Goal: Register for event/course

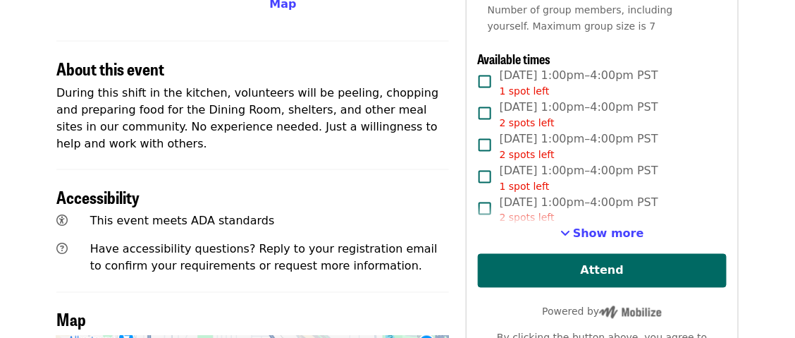
scroll to position [477, 0]
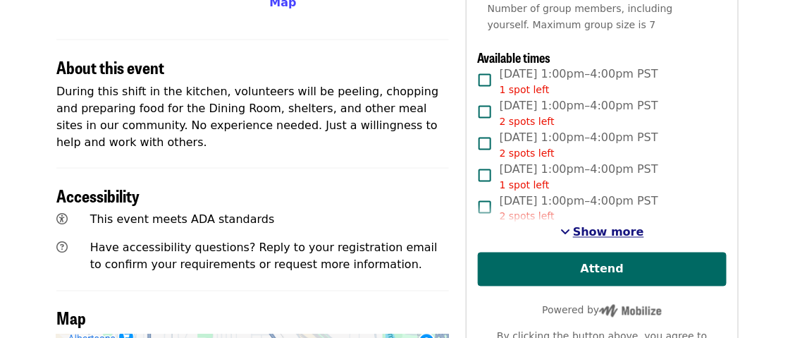
click at [623, 233] on span "Show more" at bounding box center [608, 232] width 71 height 13
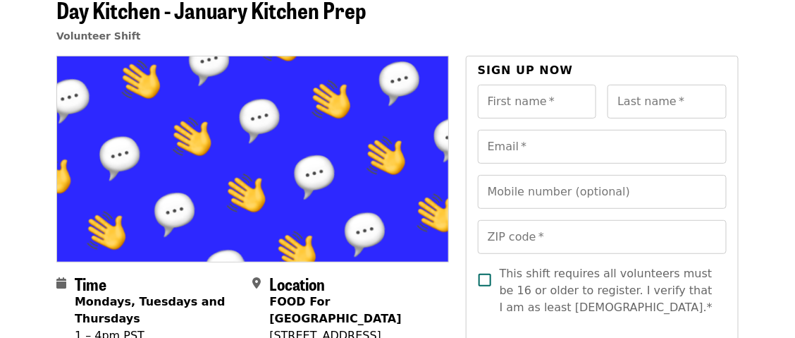
scroll to position [0, 0]
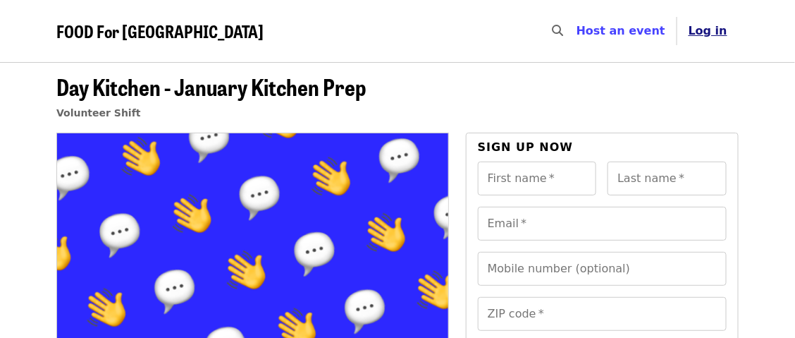
click at [714, 37] on span "Log in" at bounding box center [708, 30] width 39 height 13
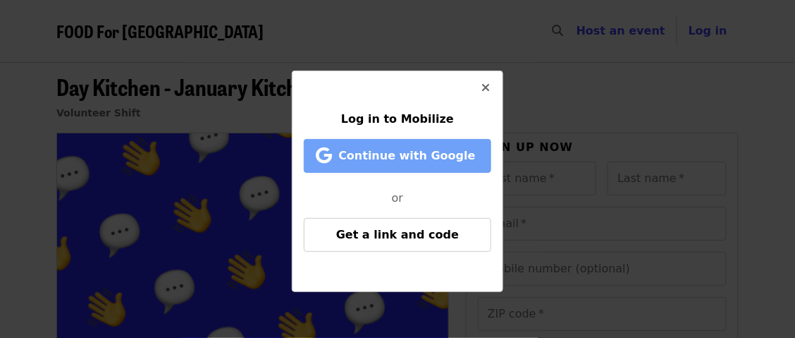
click at [425, 157] on span "Continue with Google" at bounding box center [406, 155] width 137 height 13
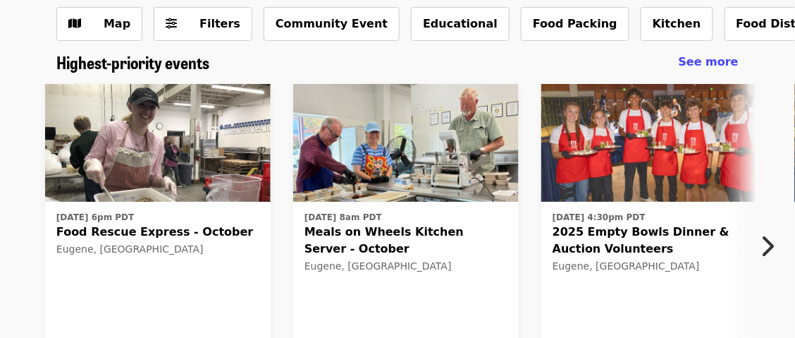
scroll to position [77, 0]
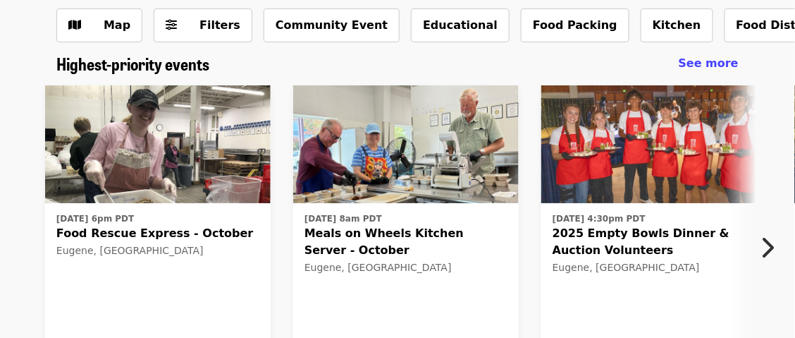
click at [116, 283] on div "Wed, Oct 1 @ 6pm PDT Food Rescue Express - October Eugene, OR" at bounding box center [157, 277] width 203 height 137
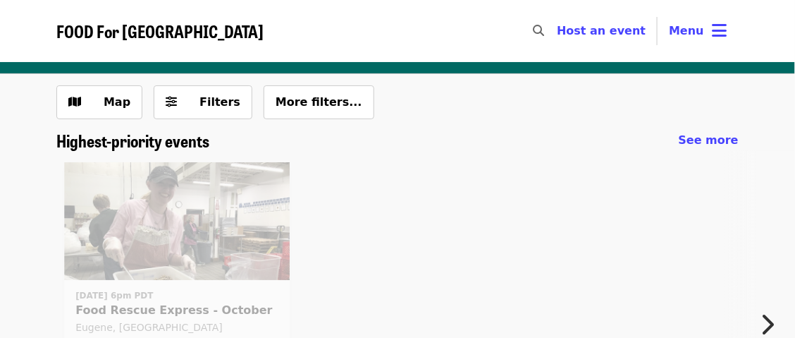
scroll to position [77, 0]
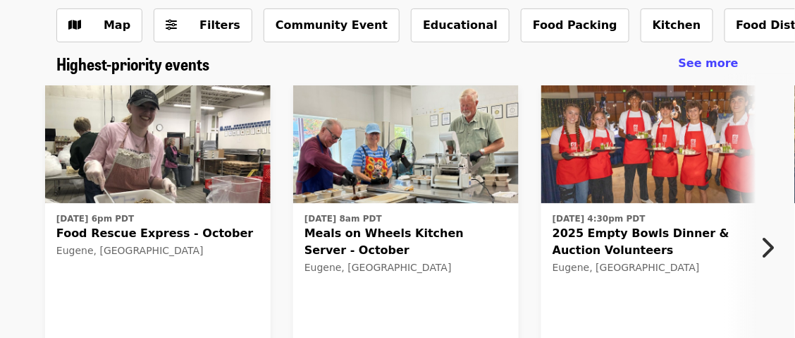
click at [768, 242] on icon "chevron-right icon" at bounding box center [768, 247] width 14 height 27
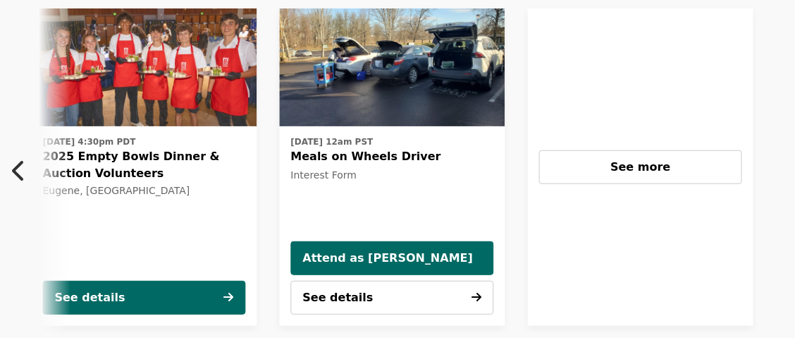
scroll to position [154, 0]
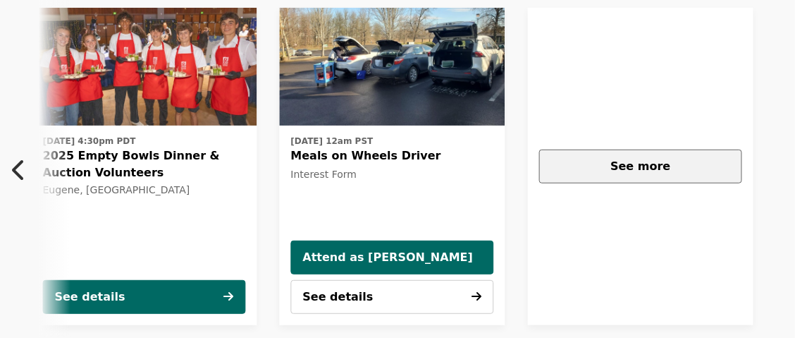
click at [664, 167] on span "See more" at bounding box center [641, 165] width 60 height 13
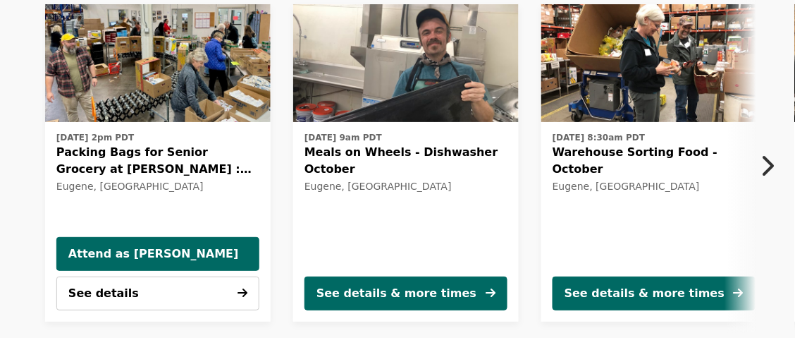
scroll to position [537, 0]
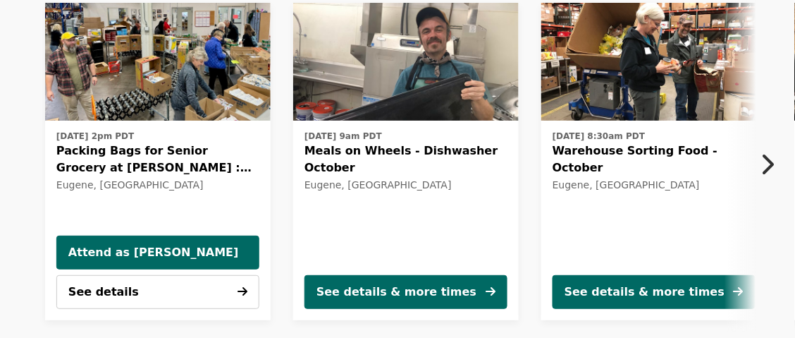
click at [762, 163] on icon "chevron-right icon" at bounding box center [768, 165] width 14 height 27
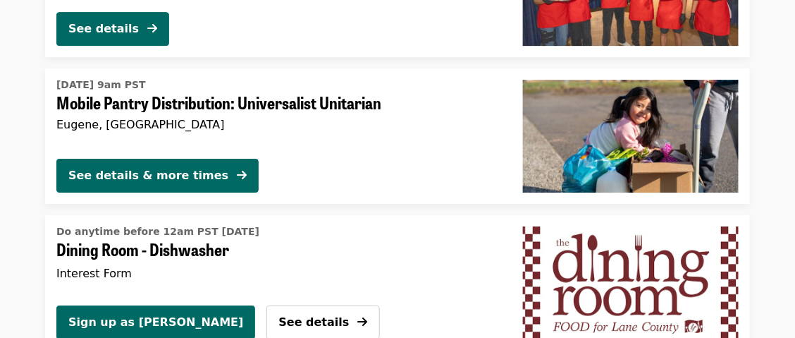
scroll to position [0, 0]
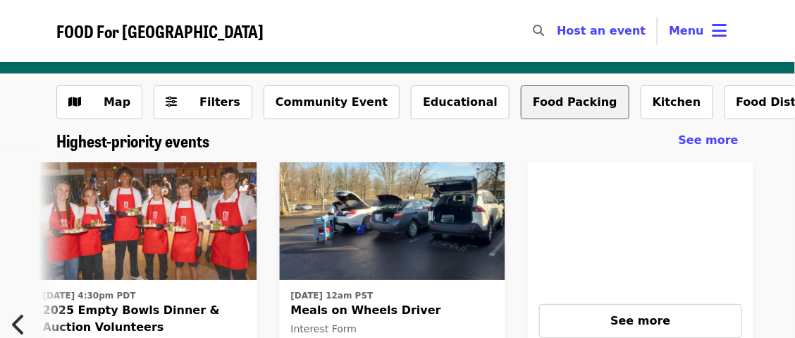
click at [525, 107] on button "Food Packing" at bounding box center [575, 102] width 109 height 34
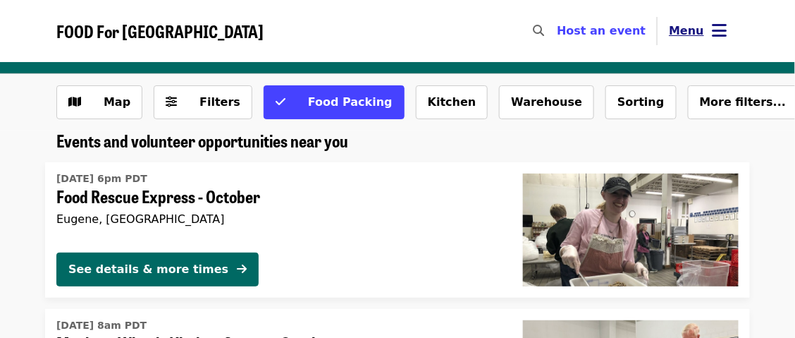
click at [726, 27] on icon "bars icon" at bounding box center [720, 30] width 15 height 20
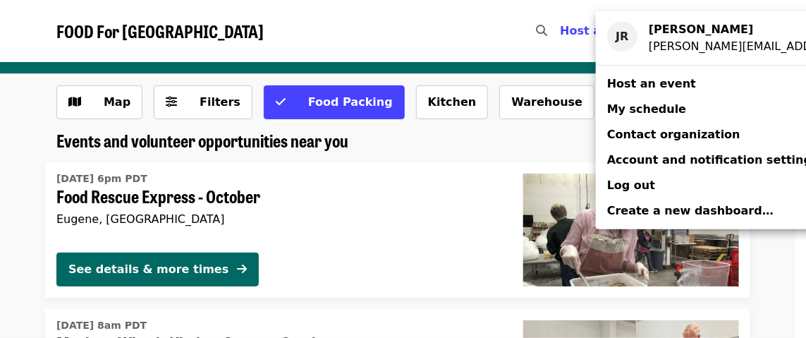
click at [638, 190] on span "Log out" at bounding box center [631, 184] width 48 height 13
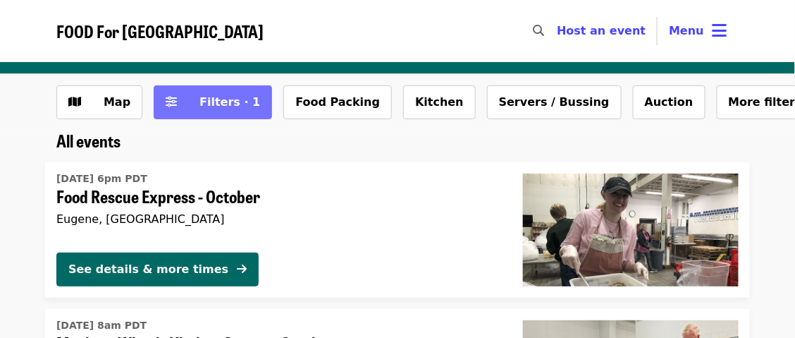
click at [226, 96] on span "Filters · 1" at bounding box center [230, 101] width 61 height 13
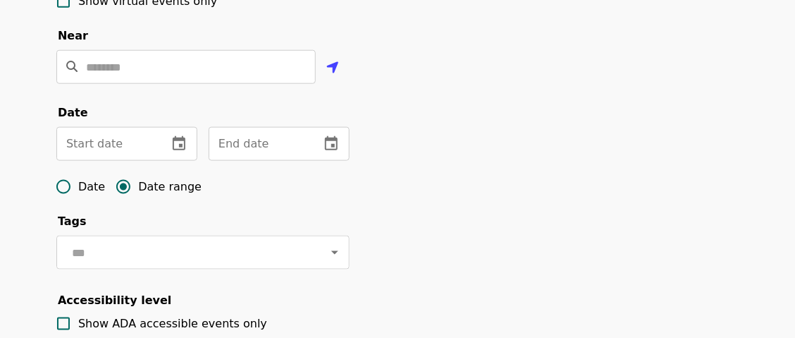
scroll to position [351, 0]
click at [179, 151] on icon "change date" at bounding box center [179, 144] width 13 height 14
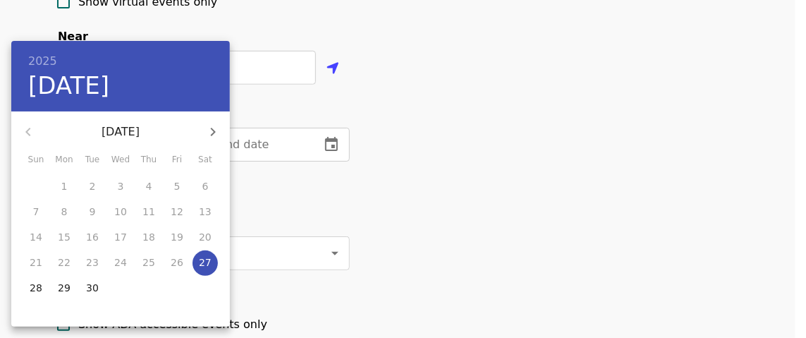
click at [209, 132] on icon "button" at bounding box center [212, 131] width 17 height 17
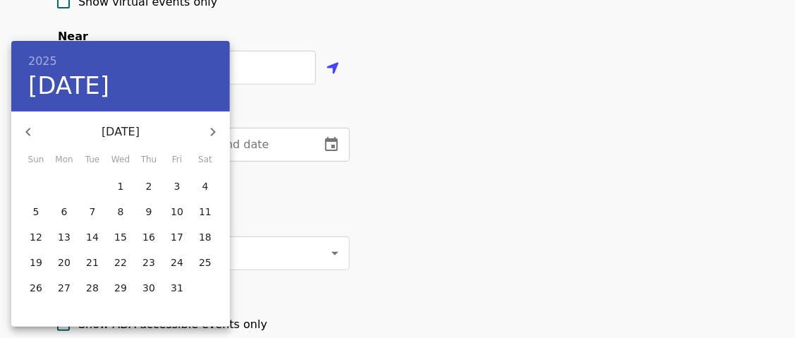
click at [65, 293] on p "27" at bounding box center [64, 288] width 13 height 14
type input "**********"
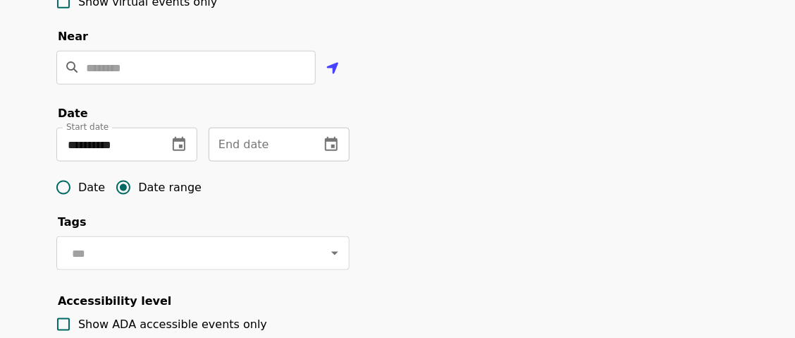
click at [334, 153] on icon "change date" at bounding box center [331, 144] width 17 height 17
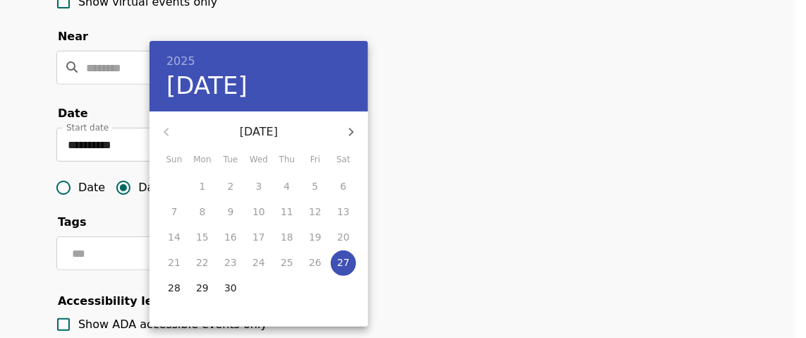
click at [344, 134] on icon "button" at bounding box center [351, 131] width 17 height 17
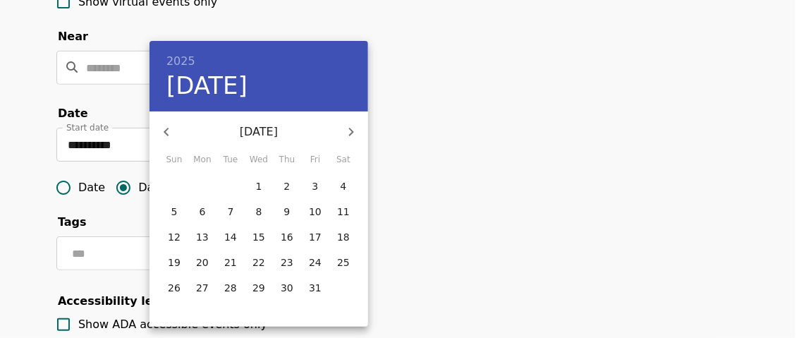
click at [350, 134] on icon "button" at bounding box center [351, 132] width 5 height 8
click at [208, 189] on span "1" at bounding box center [202, 186] width 25 height 14
type input "**********"
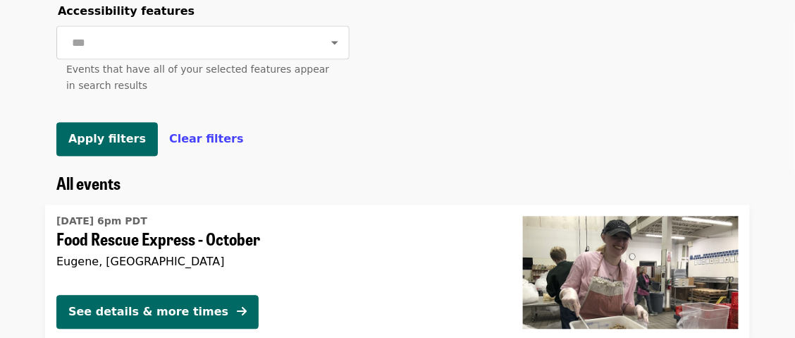
scroll to position [700, 0]
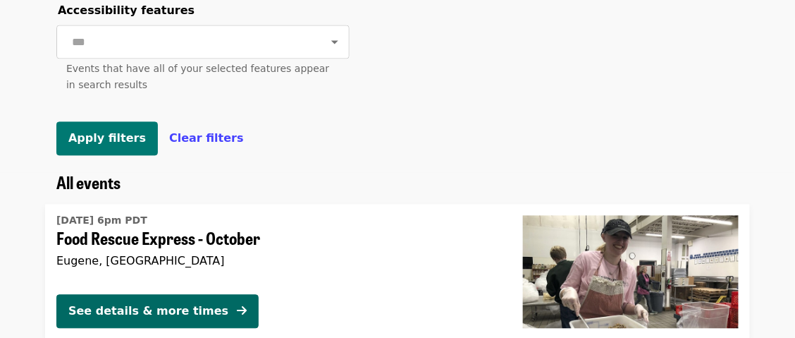
click at [100, 145] on span "Apply filters" at bounding box center [107, 137] width 78 height 13
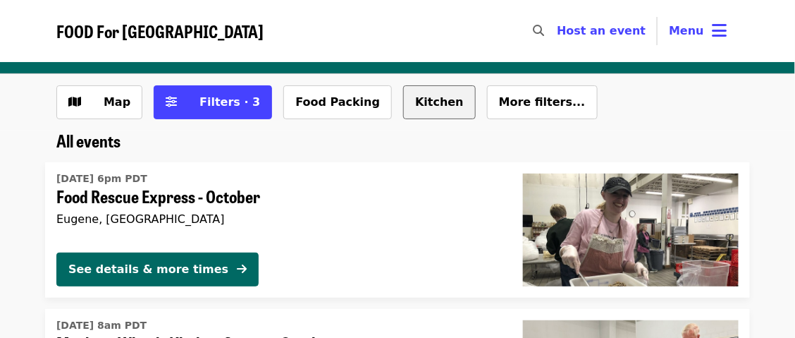
click at [403, 109] on button "Kitchen" at bounding box center [439, 102] width 73 height 34
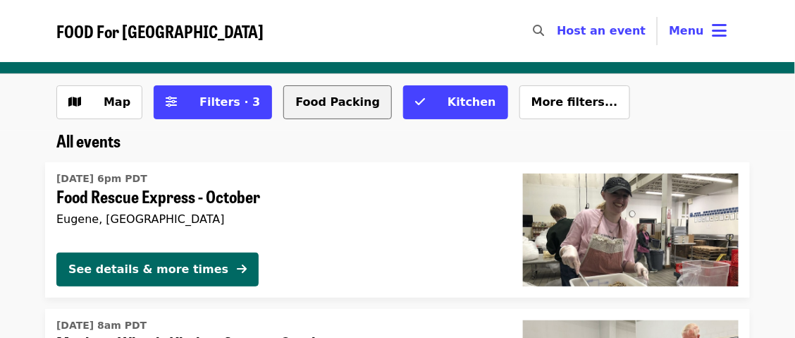
click at [317, 105] on button "Food Packing" at bounding box center [337, 102] width 109 height 34
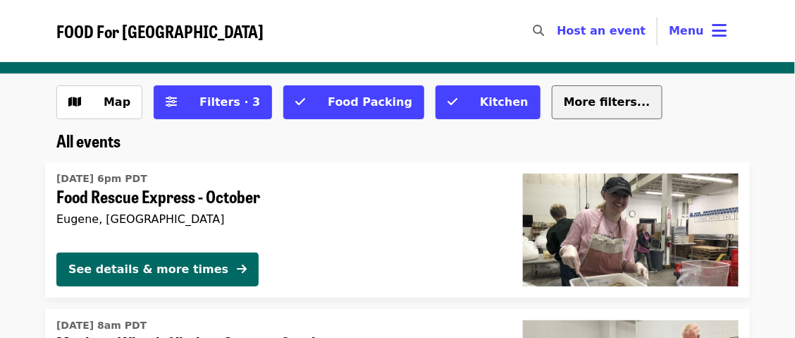
click at [565, 104] on span "More filters..." at bounding box center [607, 101] width 87 height 13
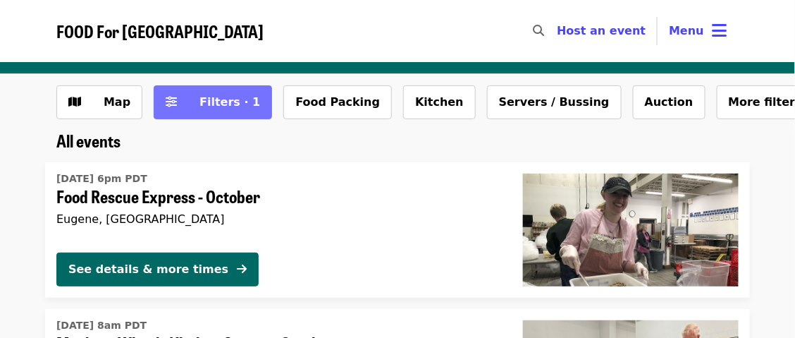
click at [220, 97] on span "Filters · 1" at bounding box center [230, 101] width 61 height 13
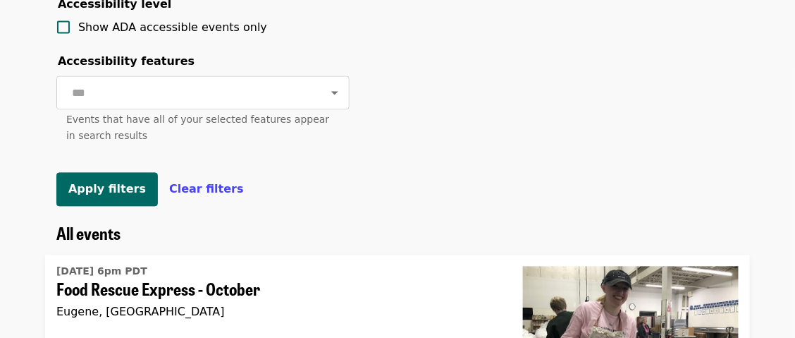
scroll to position [647, 0]
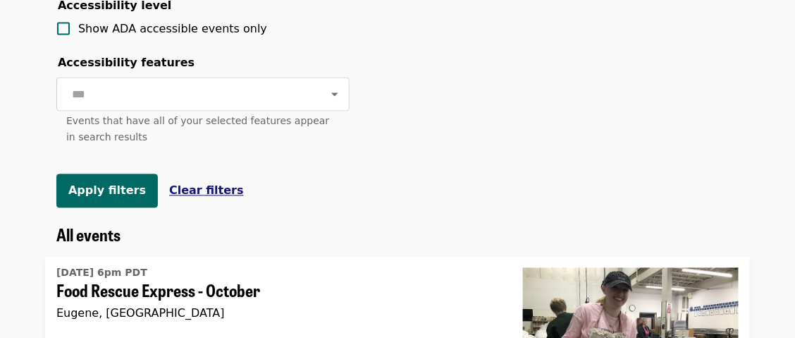
click at [176, 197] on span "Clear filters" at bounding box center [206, 190] width 75 height 13
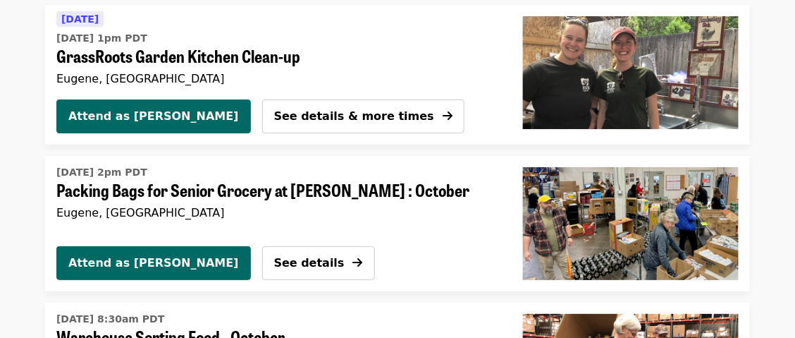
scroll to position [1341, 0]
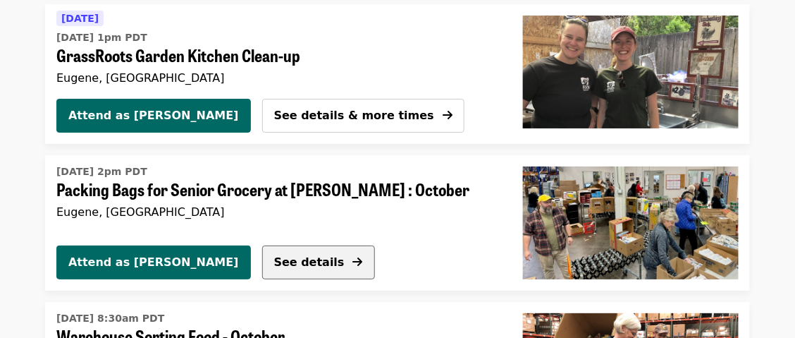
click at [262, 259] on button "See details" at bounding box center [318, 262] width 113 height 34
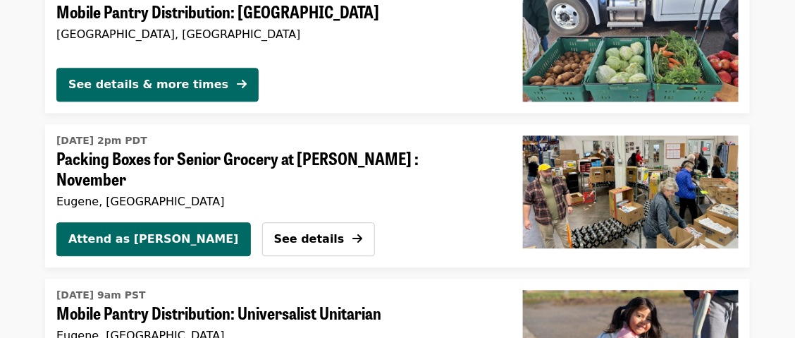
scroll to position [2253, 0]
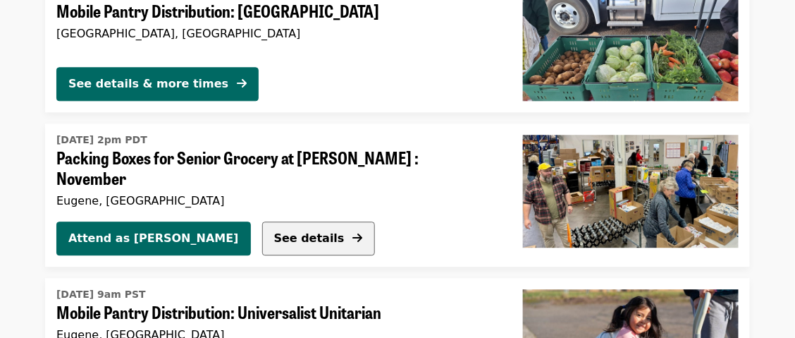
click at [274, 232] on span "See details" at bounding box center [309, 237] width 71 height 13
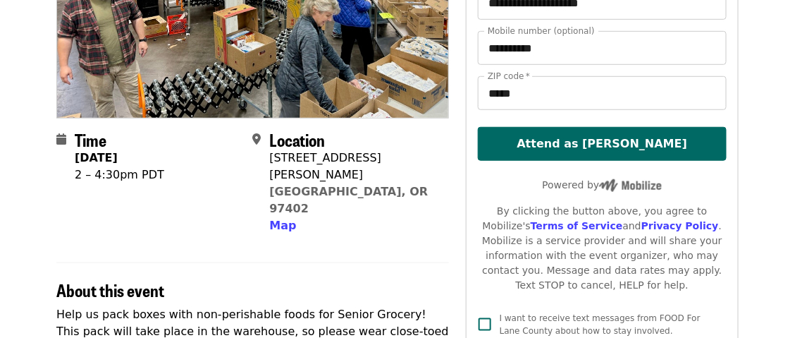
scroll to position [225, 0]
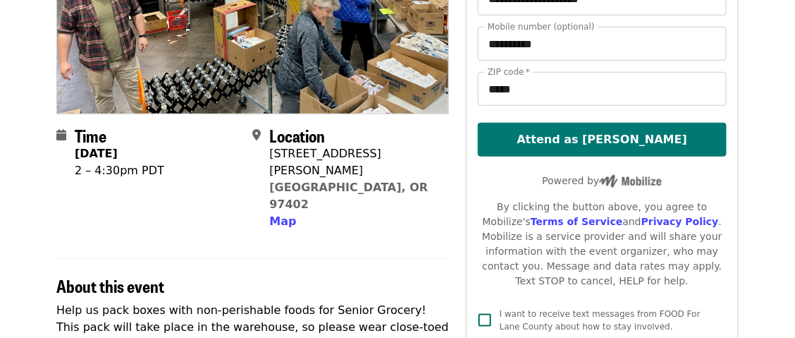
click at [666, 138] on button "Attend as [PERSON_NAME]" at bounding box center [602, 140] width 249 height 34
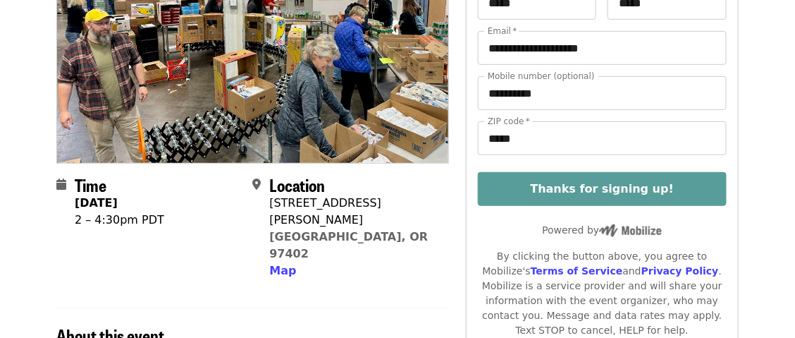
scroll to position [178, 0]
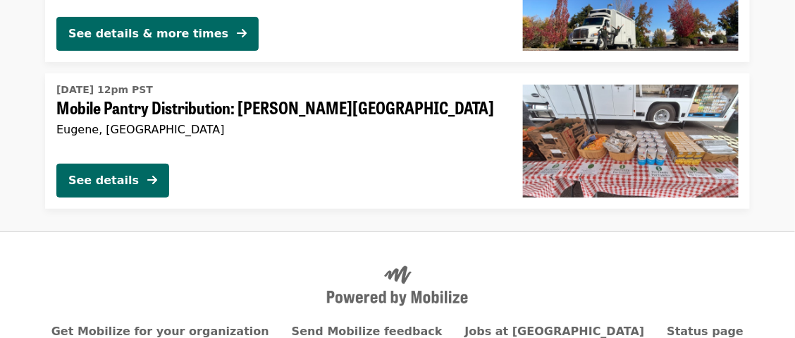
scroll to position [2899, 0]
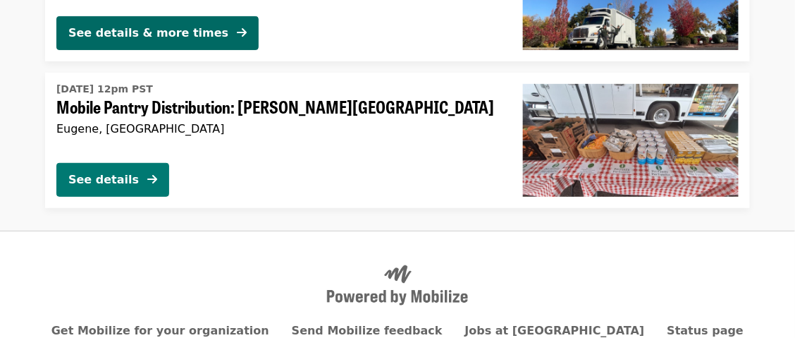
click at [115, 171] on div "See details" at bounding box center [103, 179] width 71 height 17
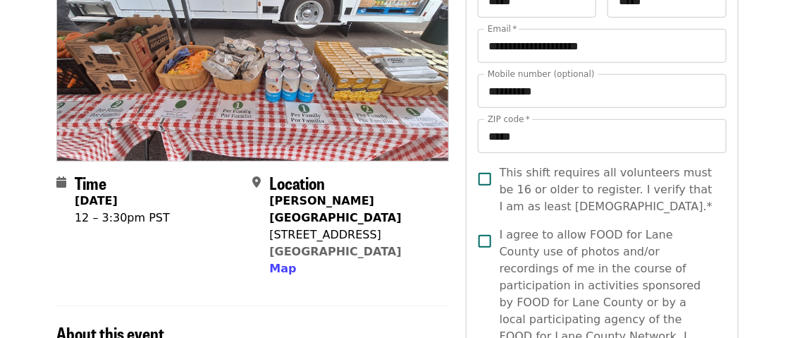
scroll to position [204, 0]
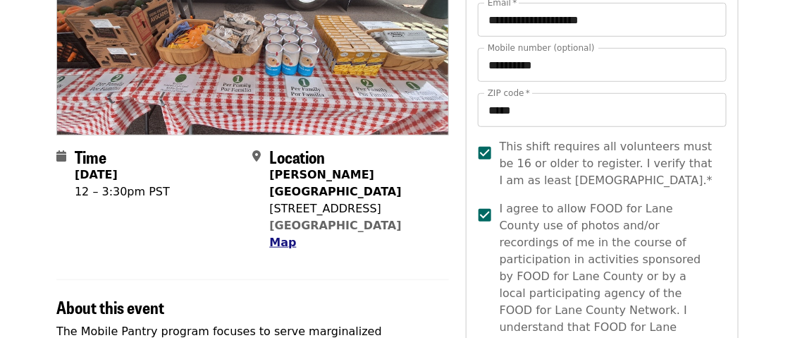
click at [289, 236] on span "Map" at bounding box center [282, 242] width 27 height 13
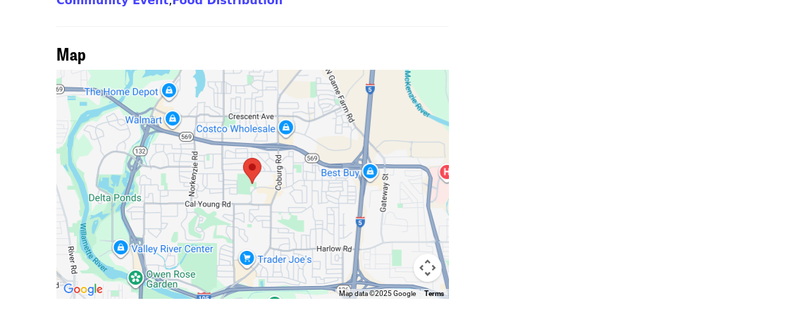
scroll to position [1156, 0]
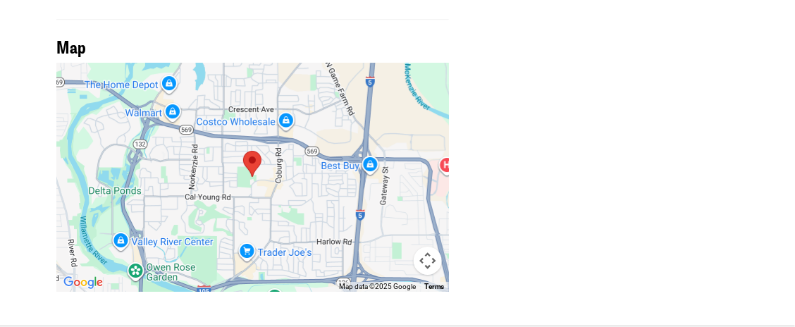
click at [256, 146] on img at bounding box center [253, 163] width 30 height 37
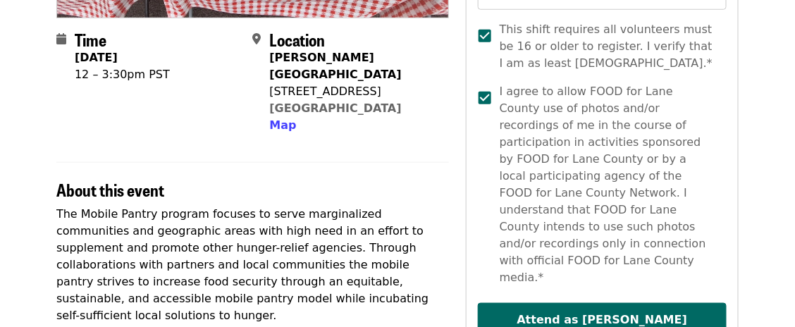
scroll to position [343, 0]
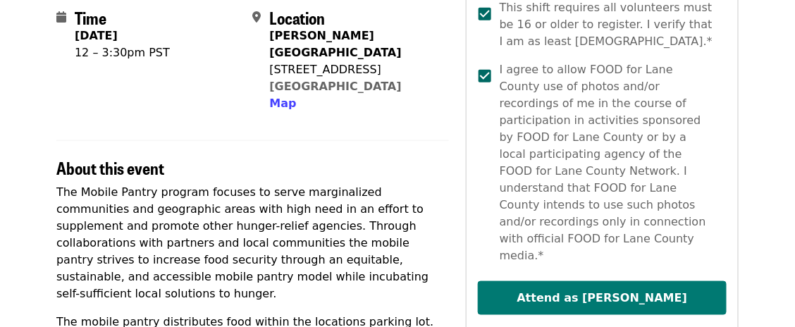
click at [636, 281] on button "Attend as [PERSON_NAME]" at bounding box center [602, 298] width 249 height 34
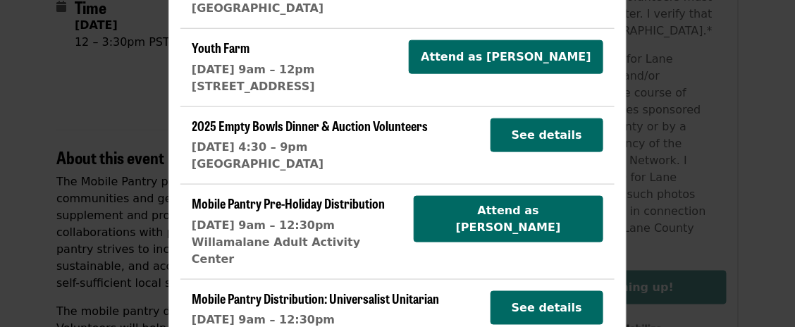
scroll to position [352, 0]
click at [305, 217] on div "[DATE] 9am – 12:30pm" at bounding box center [297, 225] width 211 height 17
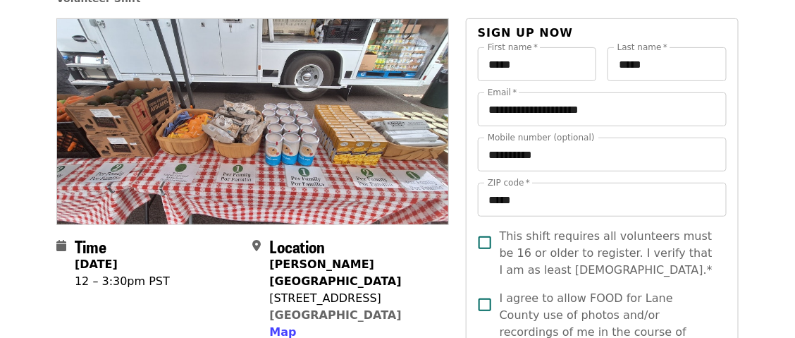
scroll to position [110, 0]
